Goal: Information Seeking & Learning: Learn about a topic

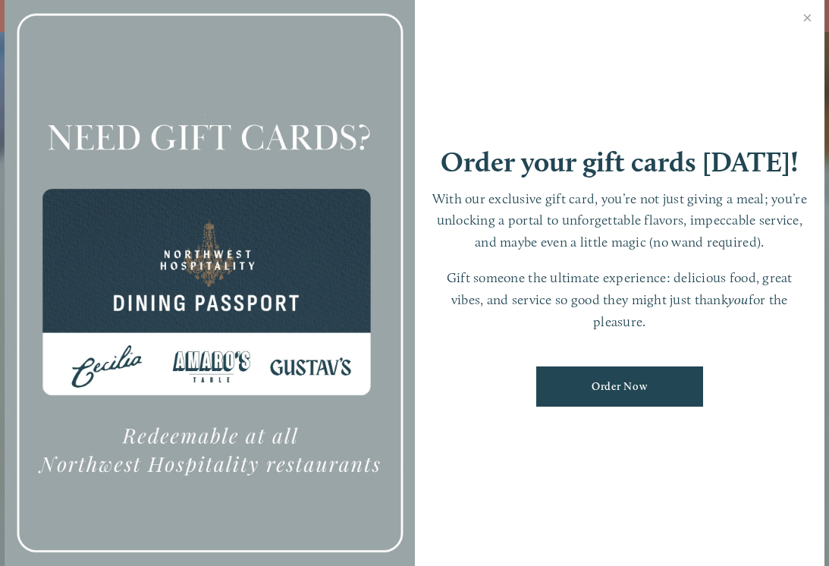
click at [807, 30] on link "Close" at bounding box center [807, 19] width 30 height 42
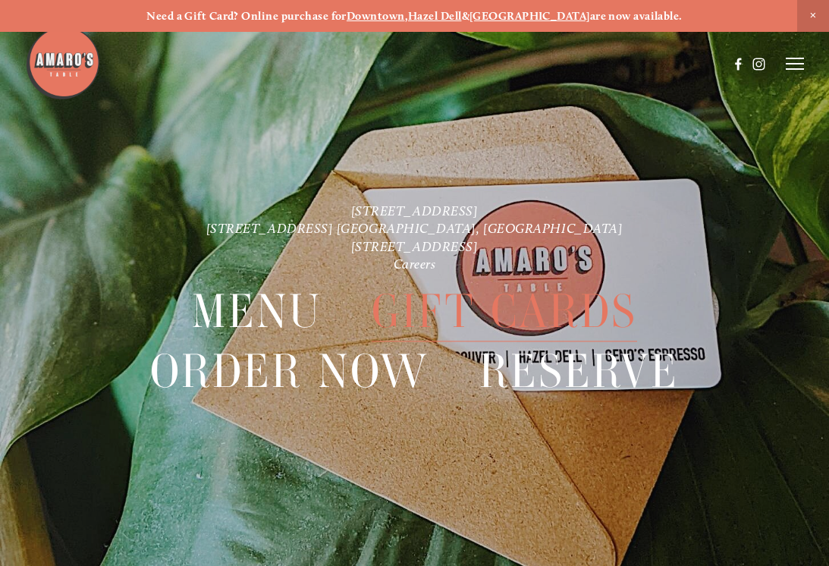
click at [794, 67] on icon at bounding box center [794, 64] width 18 height 14
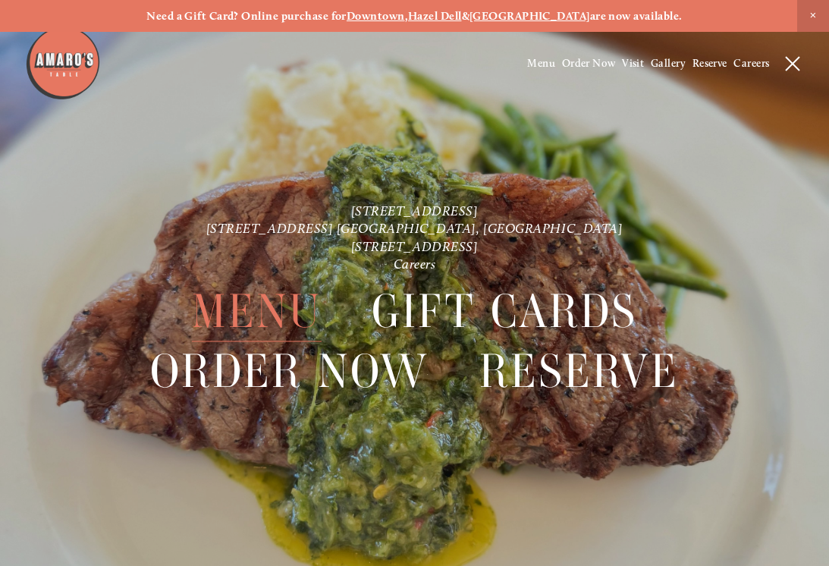
click at [258, 304] on span "Menu" at bounding box center [257, 311] width 130 height 60
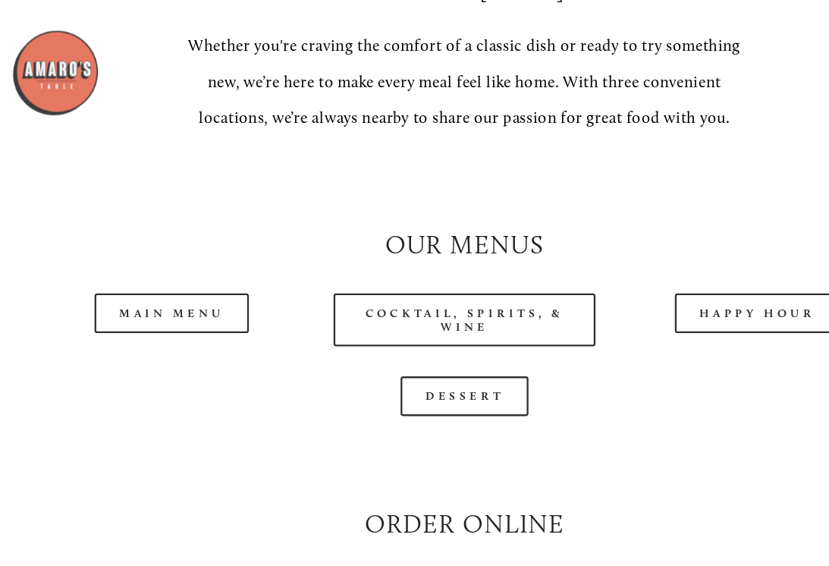
scroll to position [1143, 0]
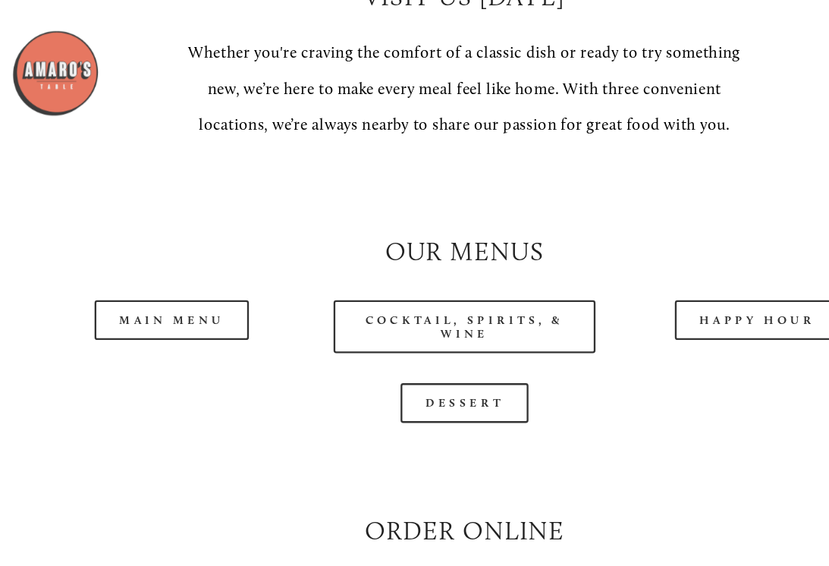
click at [140, 265] on link "Main Menu" at bounding box center [162, 275] width 133 height 34
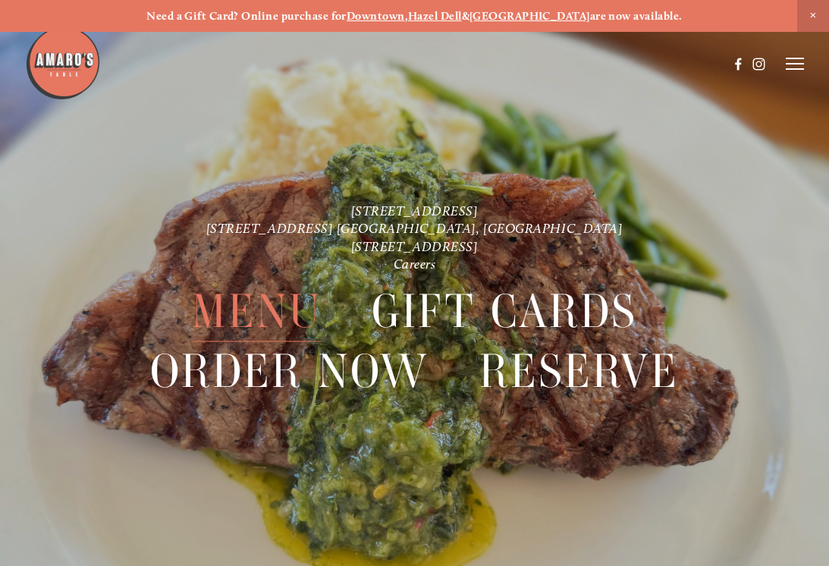
click at [801, 67] on icon at bounding box center [794, 64] width 18 height 14
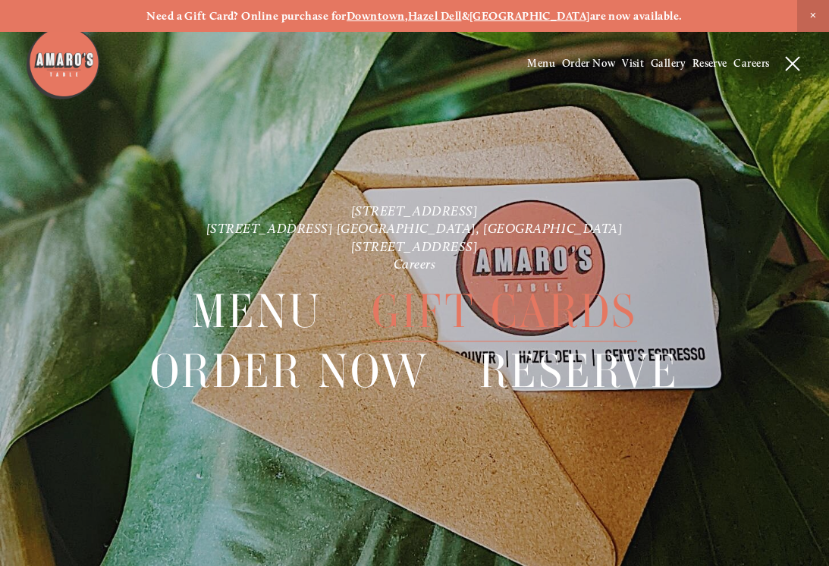
click at [276, 316] on span "Menu" at bounding box center [257, 311] width 130 height 60
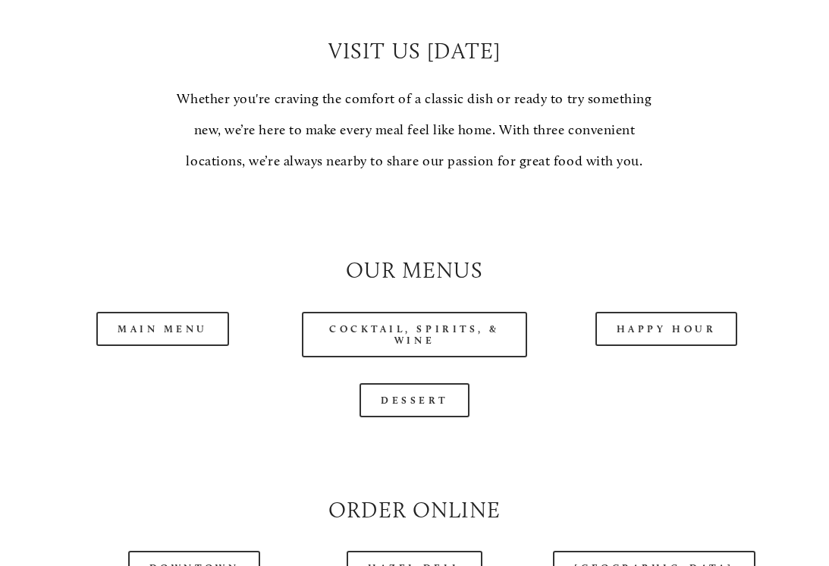
scroll to position [1099, 0]
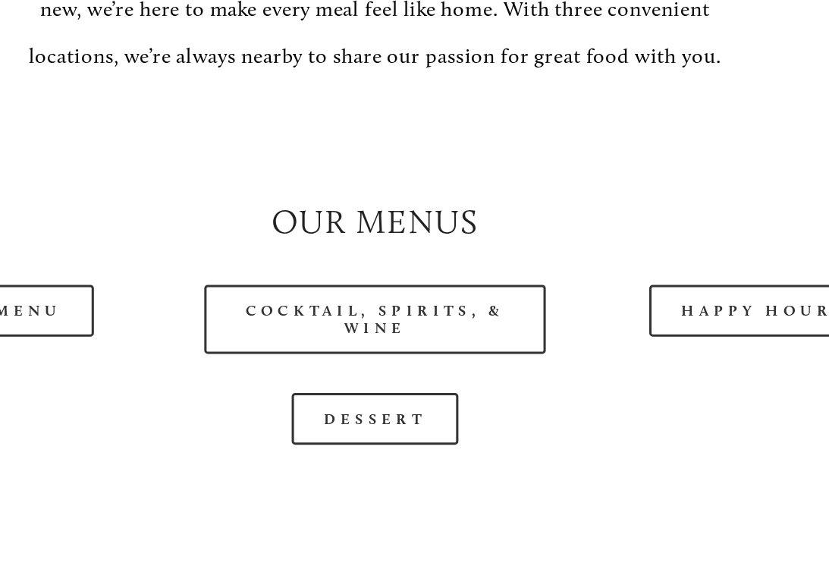
click at [595, 302] on link "Happy Hour" at bounding box center [666, 319] width 143 height 34
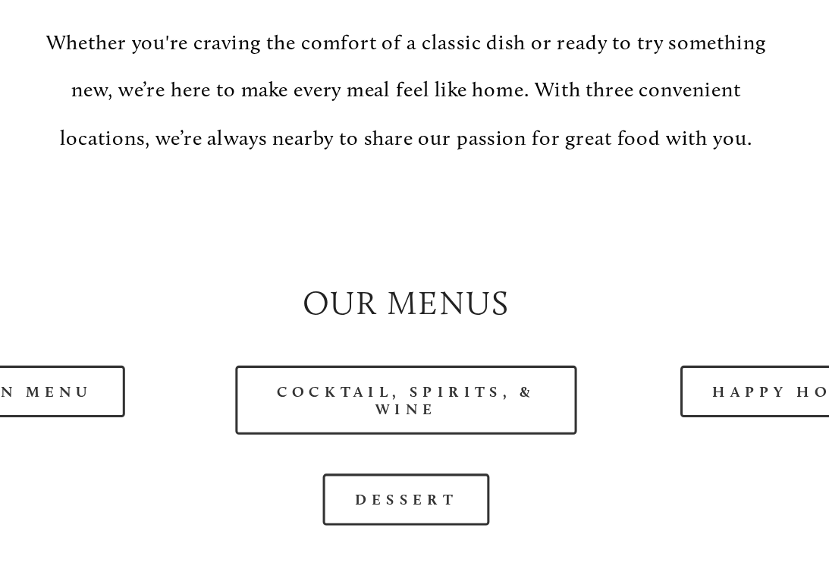
scroll to position [1547, 0]
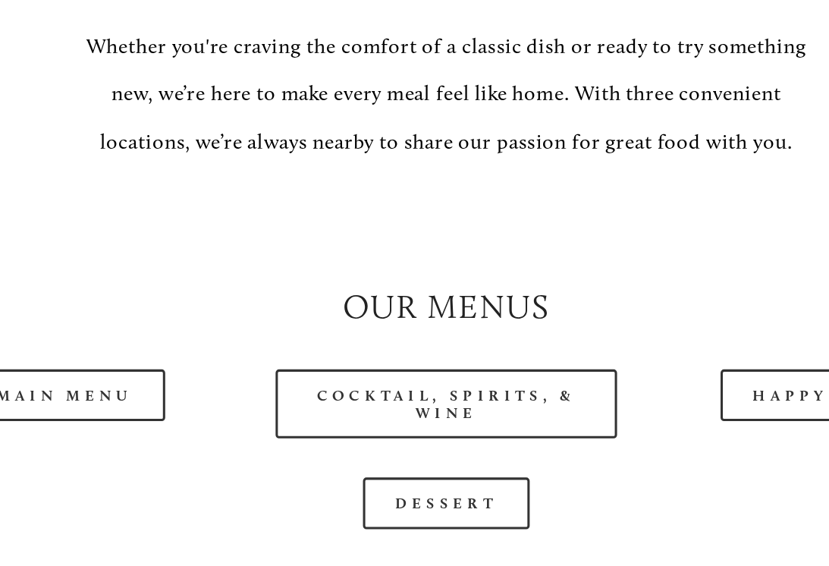
click at [96, 419] on link "Main Menu" at bounding box center [162, 436] width 133 height 34
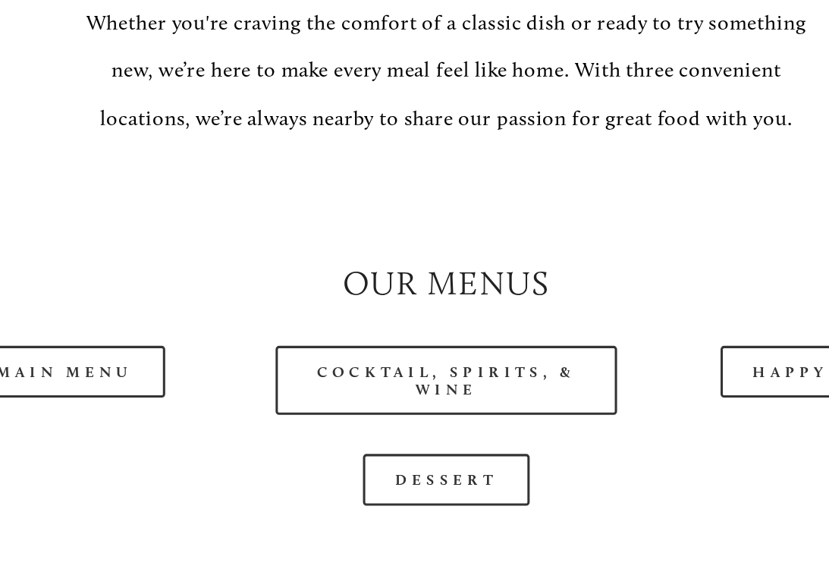
click at [595, 419] on link "Happy Hour" at bounding box center [666, 436] width 143 height 34
